Goal: Check status

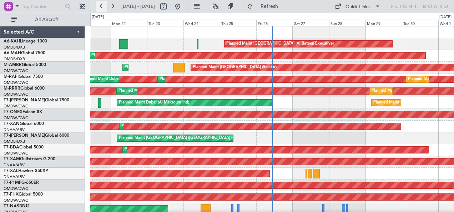
click at [104, 4] on button at bounding box center [101, 6] width 11 height 11
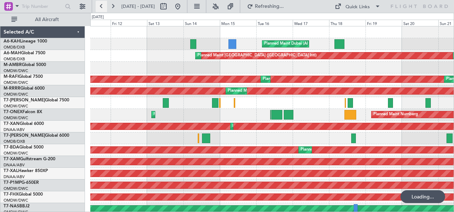
click at [104, 4] on button at bounding box center [101, 6] width 11 height 11
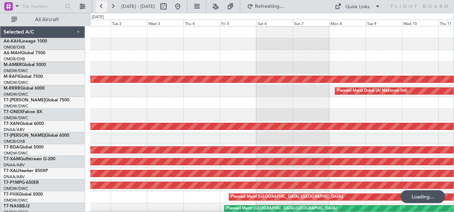
click at [104, 4] on button at bounding box center [101, 6] width 11 height 11
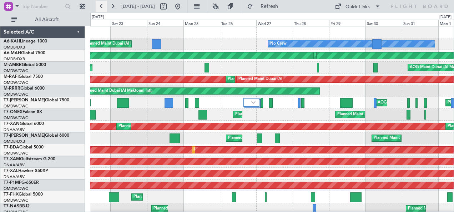
click at [104, 8] on button at bounding box center [101, 6] width 11 height 11
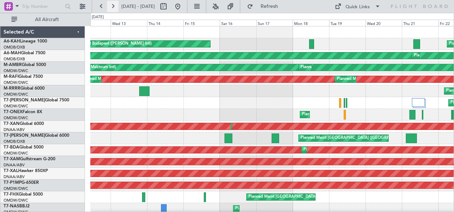
click at [109, 9] on button at bounding box center [112, 6] width 11 height 11
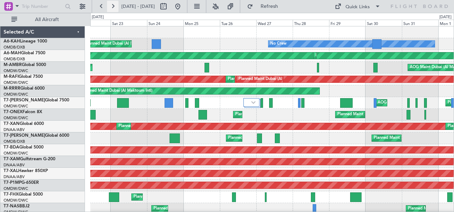
click at [115, 4] on button at bounding box center [112, 6] width 11 height 11
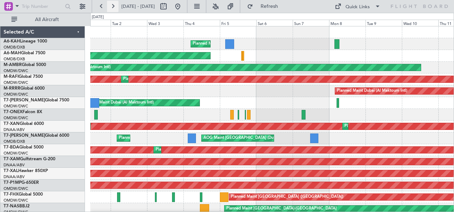
click at [115, 4] on button at bounding box center [112, 6] width 11 height 11
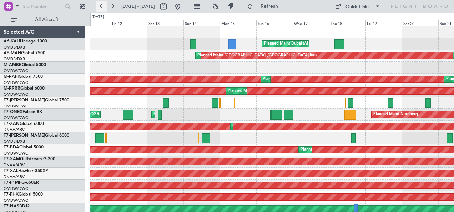
click at [106, 6] on button at bounding box center [101, 6] width 11 height 11
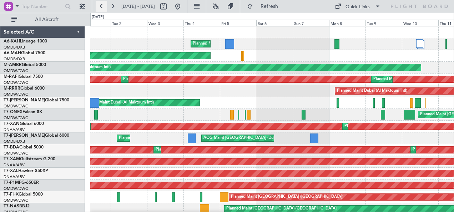
click at [102, 4] on button at bounding box center [101, 6] width 11 height 11
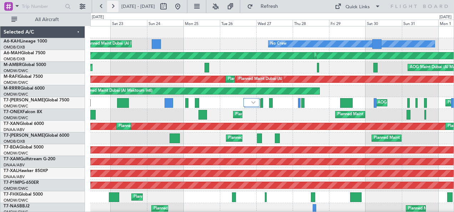
click at [115, 7] on button at bounding box center [112, 6] width 11 height 11
